Goal: Navigation & Orientation: Go to known website

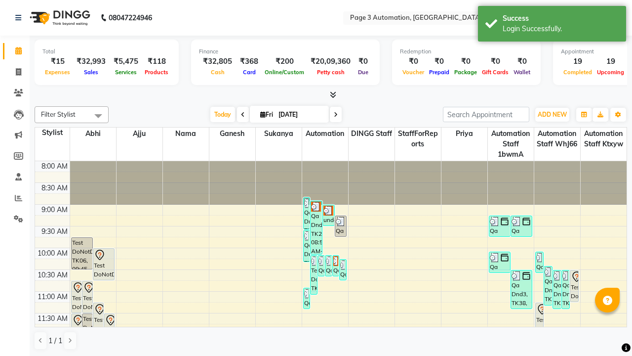
click at [616, 17] on icon at bounding box center [615, 17] width 7 height 7
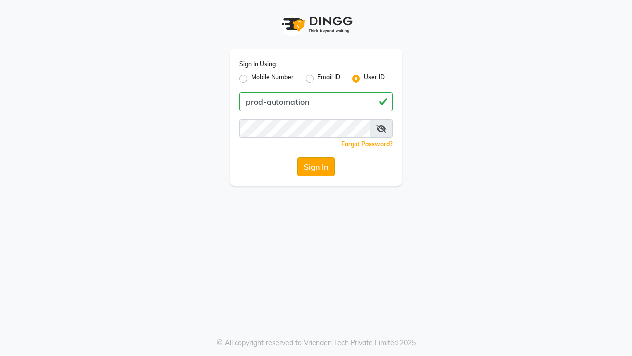
click at [316, 166] on button "Sign In" at bounding box center [316, 166] width 38 height 19
